Goal: Task Accomplishment & Management: Manage account settings

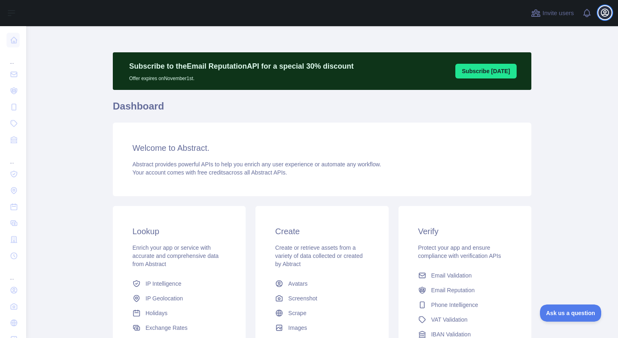
click at [604, 15] on icon "button" at bounding box center [605, 13] width 10 height 10
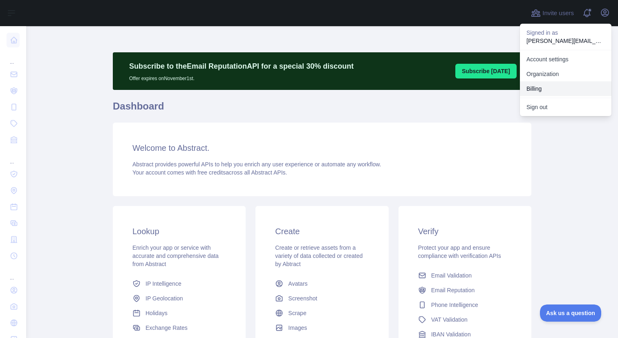
click at [548, 88] on button "Billing" at bounding box center [566, 88] width 92 height 15
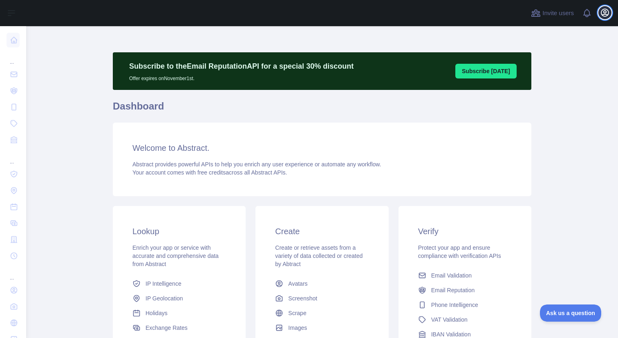
click at [605, 13] on icon "button" at bounding box center [605, 13] width 10 height 10
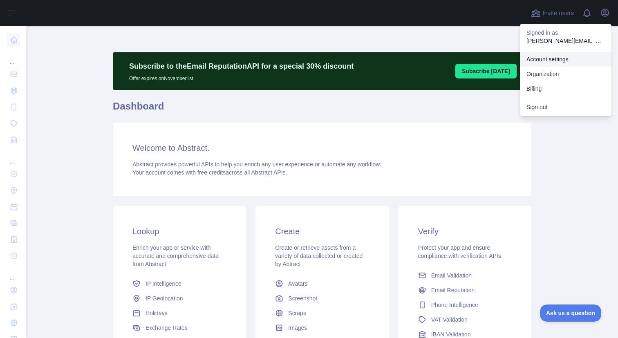
click at [565, 58] on link "Account settings" at bounding box center [566, 59] width 92 height 15
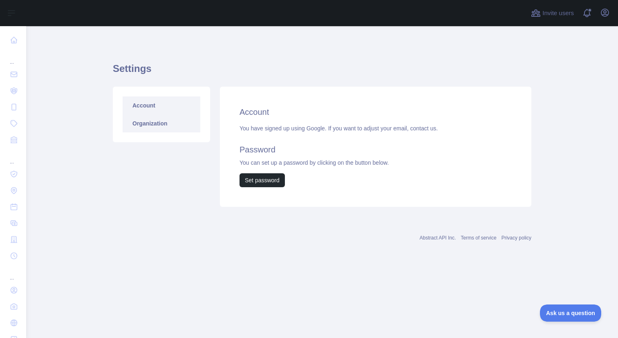
click at [183, 126] on link "Organization" at bounding box center [162, 123] width 78 height 18
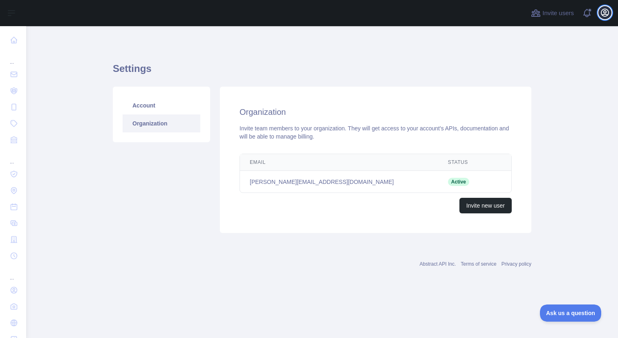
click at [603, 17] on icon "button" at bounding box center [605, 13] width 10 height 10
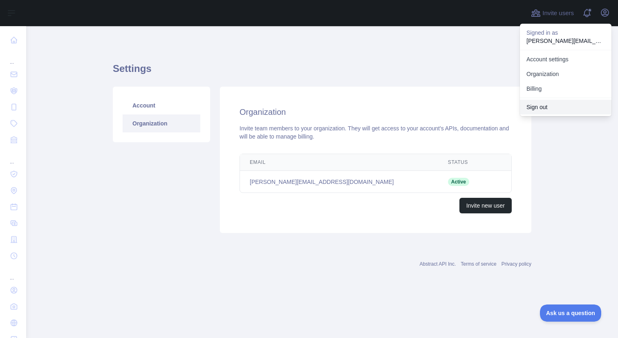
click at [557, 105] on button "Sign out" at bounding box center [566, 107] width 92 height 15
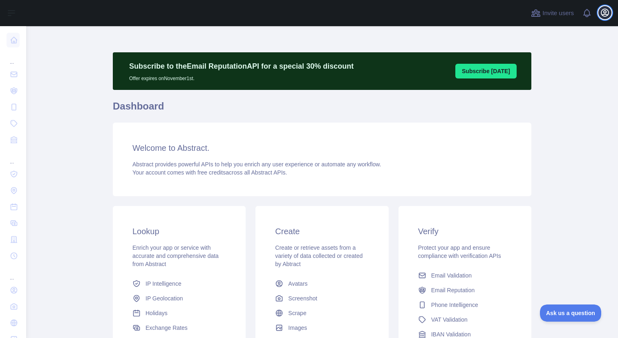
click at [605, 14] on icon "button" at bounding box center [604, 12] width 7 height 7
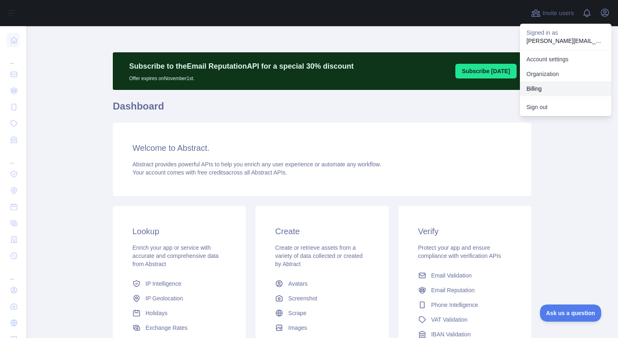
click at [534, 83] on button "Billing" at bounding box center [566, 88] width 92 height 15
